Goal: Find specific page/section: Find specific page/section

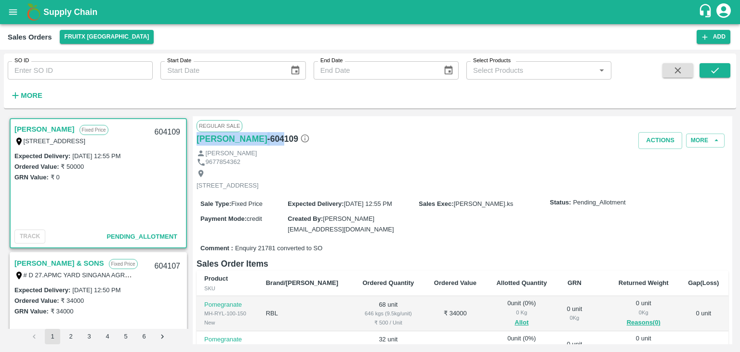
drag, startPoint x: 195, startPoint y: 135, endPoint x: 264, endPoint y: 141, distance: 69.7
click at [264, 141] on div "Regular Sale Manikandan - 604109 Actions More Manikandan 9677854362 I53, huskur…" at bounding box center [463, 230] width 540 height 228
click at [309, 137] on div "Manikandan - 604109" at bounding box center [285, 138] width 177 height 13
drag, startPoint x: 13, startPoint y: 126, endPoint x: 56, endPoint y: 130, distance: 42.6
click at [56, 130] on div "Manikandan Fixed Price I53, huskur fruit market , Singena Agrahara road, Bangal…" at bounding box center [98, 134] width 175 height 31
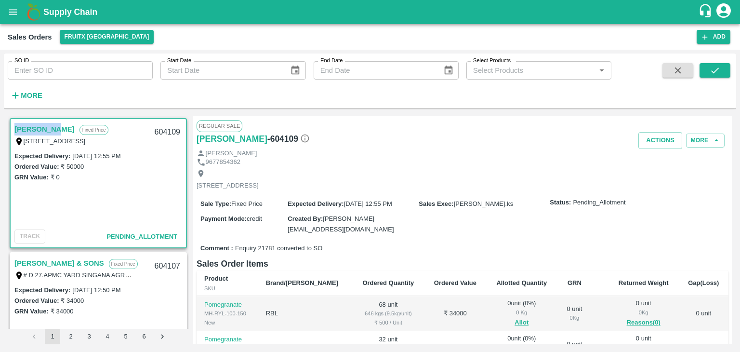
copy link "[PERSON_NAME]"
